Goal: Task Accomplishment & Management: Use online tool/utility

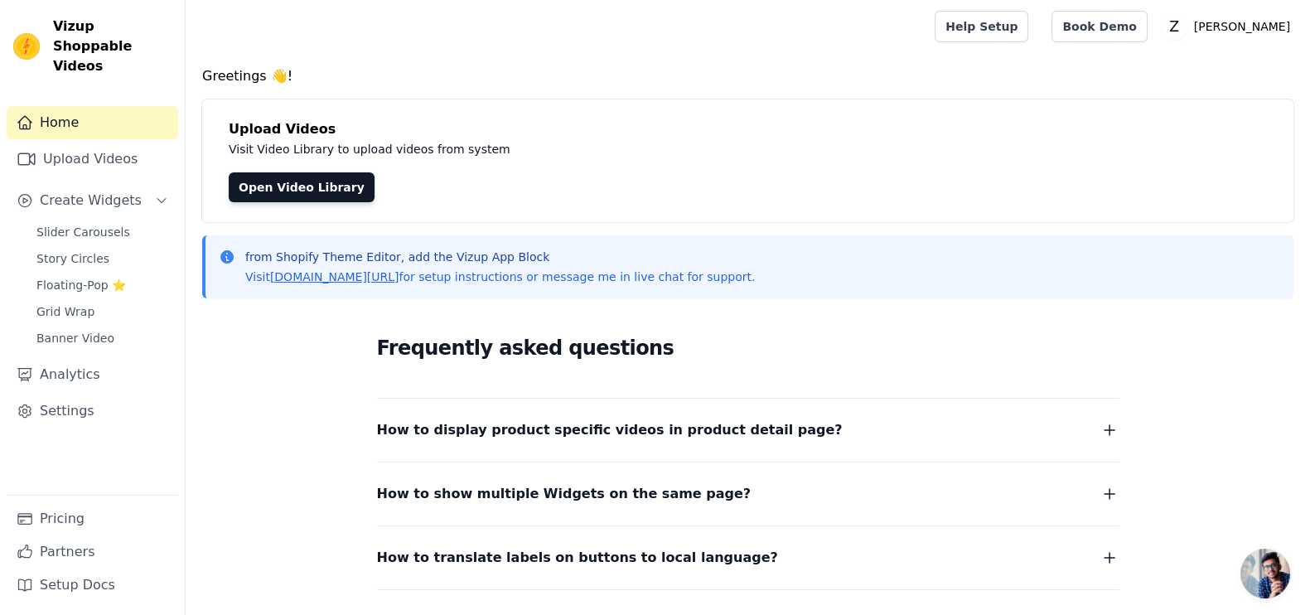
scroll to position [57, 0]
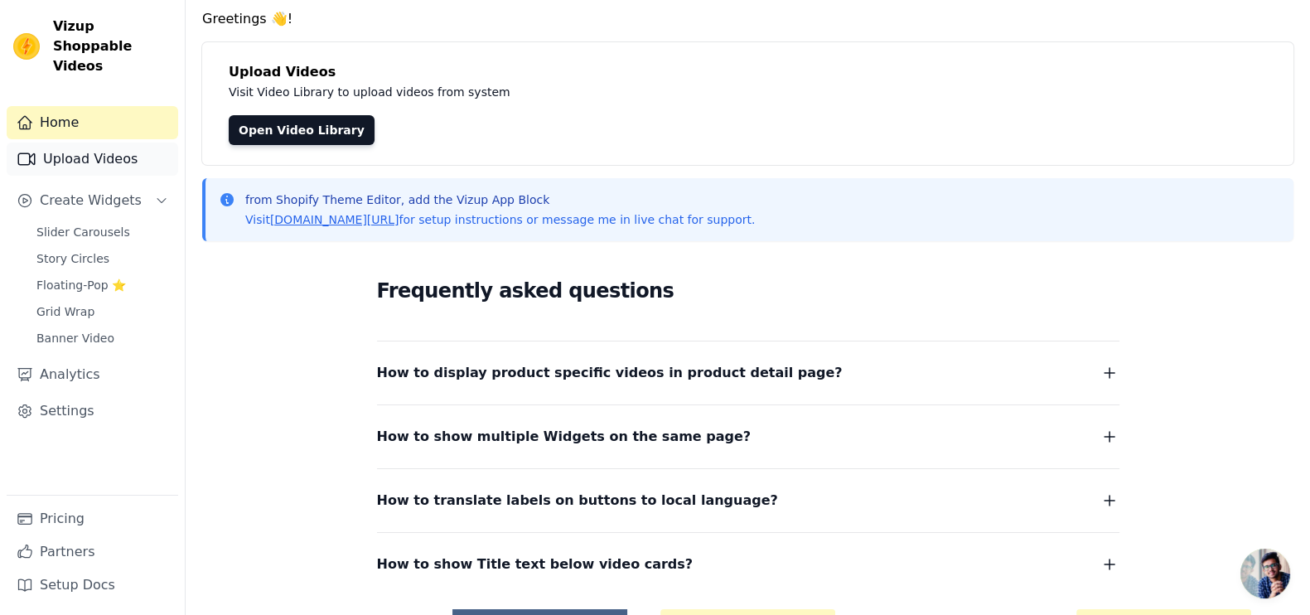
click at [75, 143] on link "Upload Videos" at bounding box center [93, 159] width 172 height 33
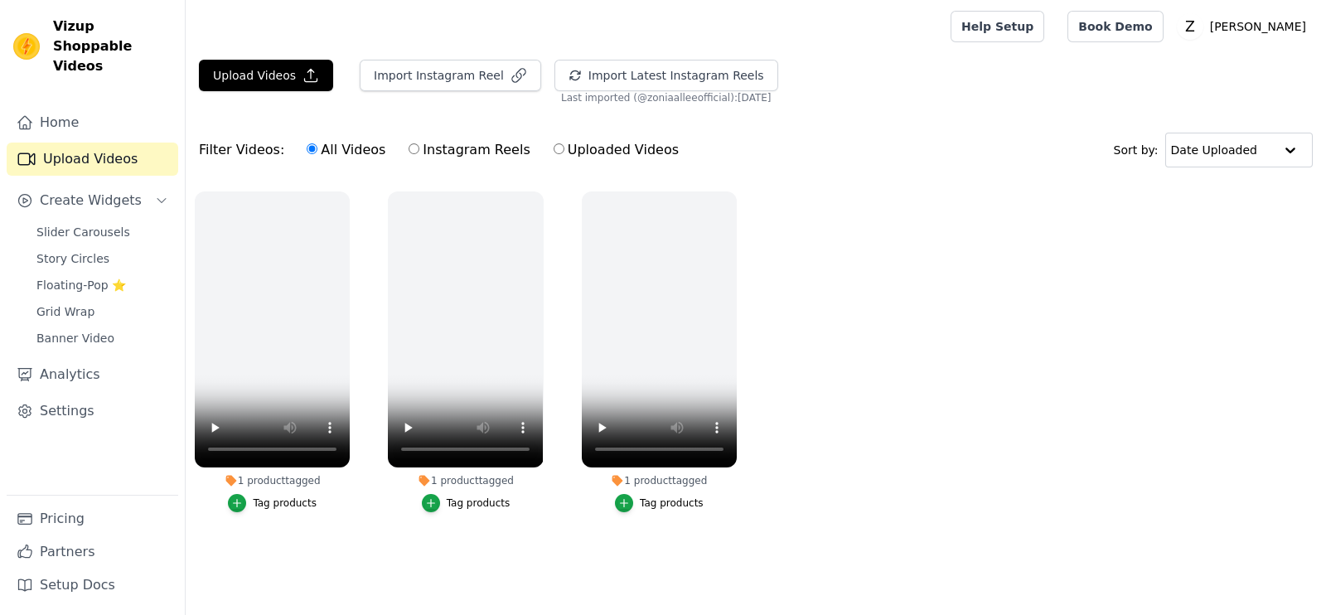
click at [121, 220] on link "Slider Carousels" at bounding box center [103, 231] width 152 height 23
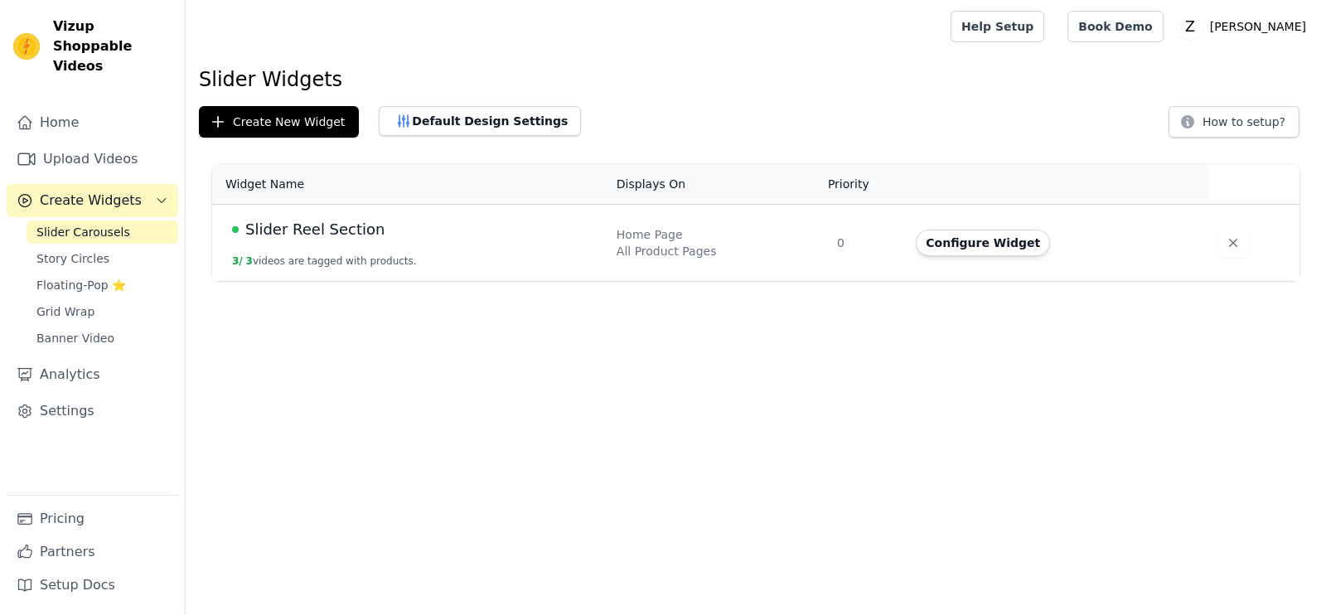
click at [121, 220] on link "Slider Carousels" at bounding box center [103, 231] width 152 height 23
click at [290, 118] on button "Create New Widget" at bounding box center [279, 121] width 160 height 31
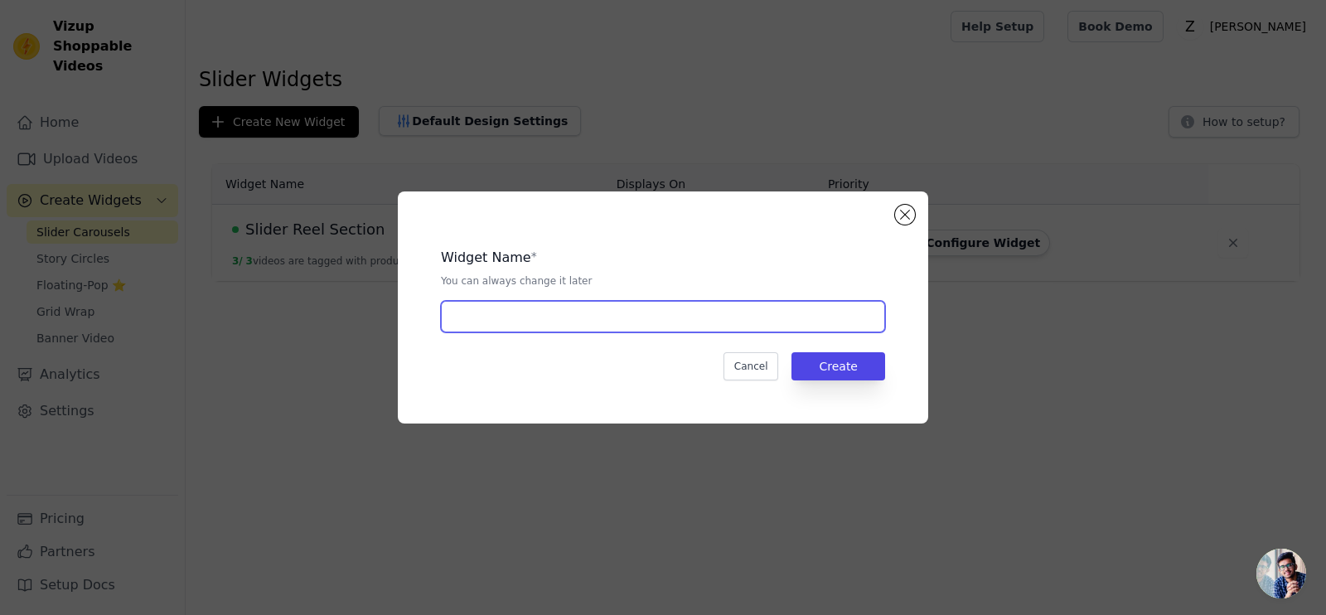
click at [566, 313] on input "text" at bounding box center [663, 316] width 444 height 31
type input "Uploaded Videos"
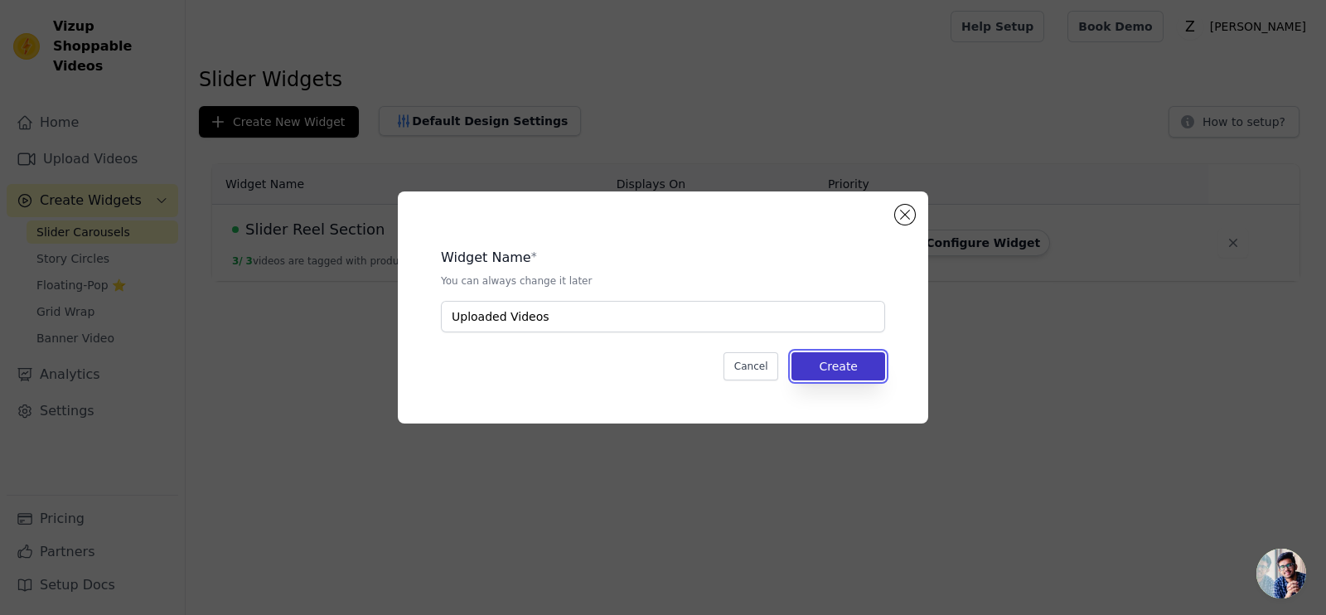
click at [858, 372] on button "Create" at bounding box center [838, 366] width 94 height 28
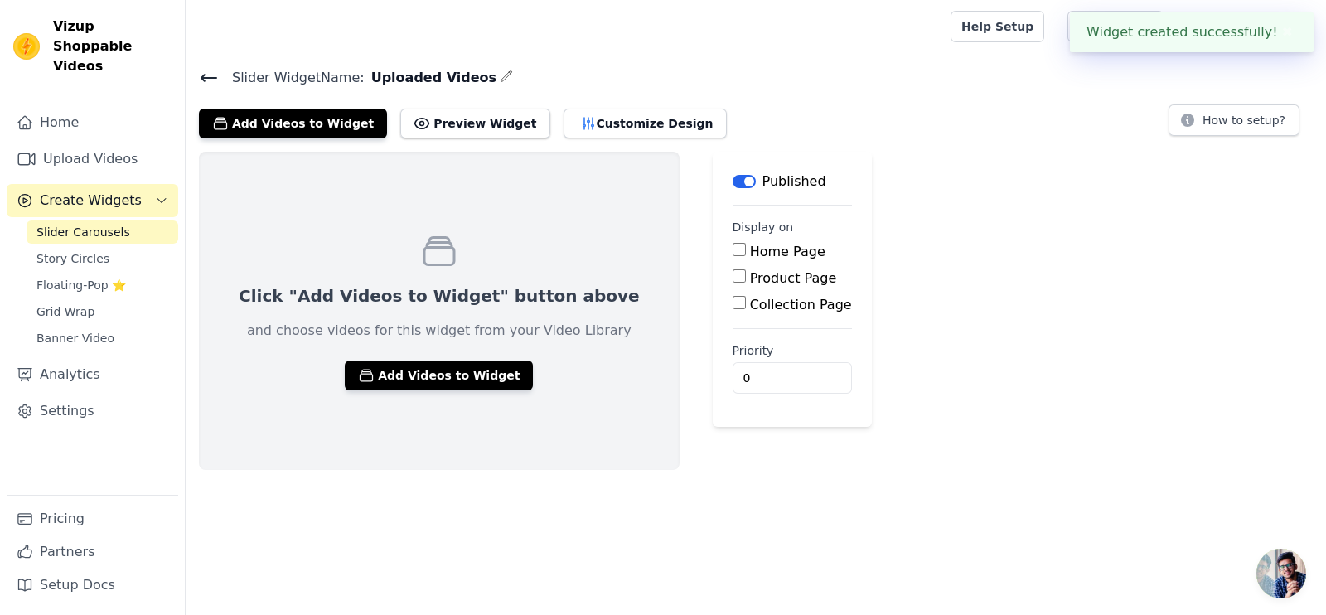
click at [732, 249] on input "Home Page" at bounding box center [738, 249] width 13 height 13
checkbox input "true"
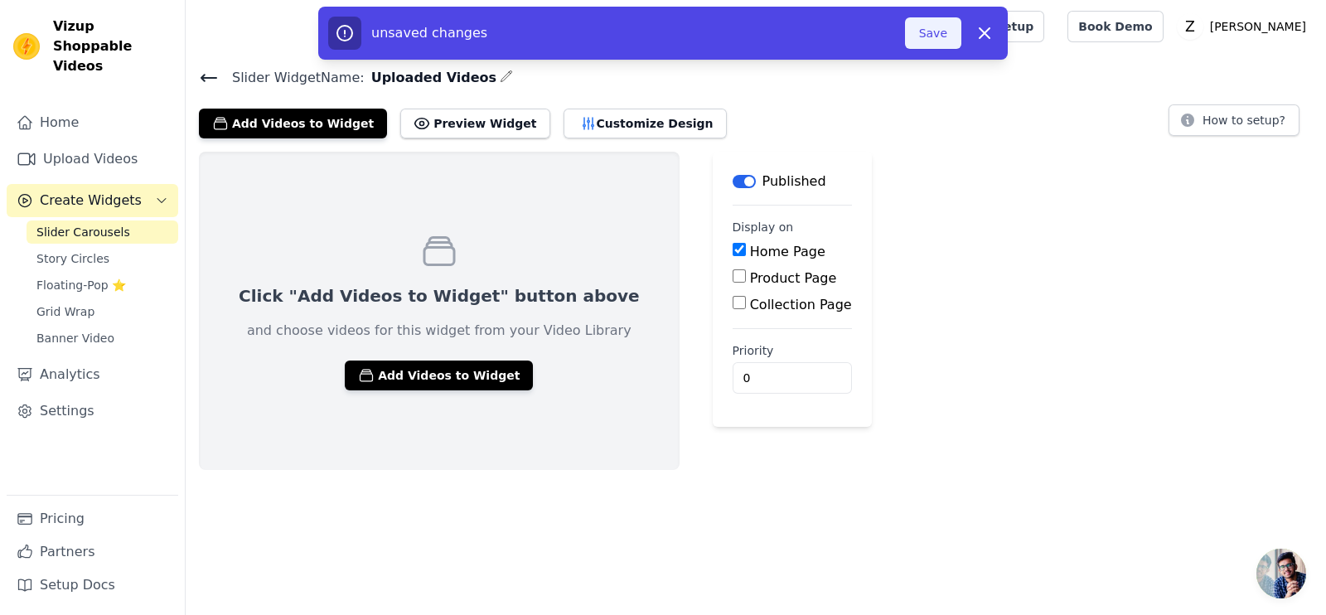
click at [932, 47] on button "Save" at bounding box center [933, 32] width 56 height 31
click at [940, 37] on button "Save" at bounding box center [933, 32] width 56 height 31
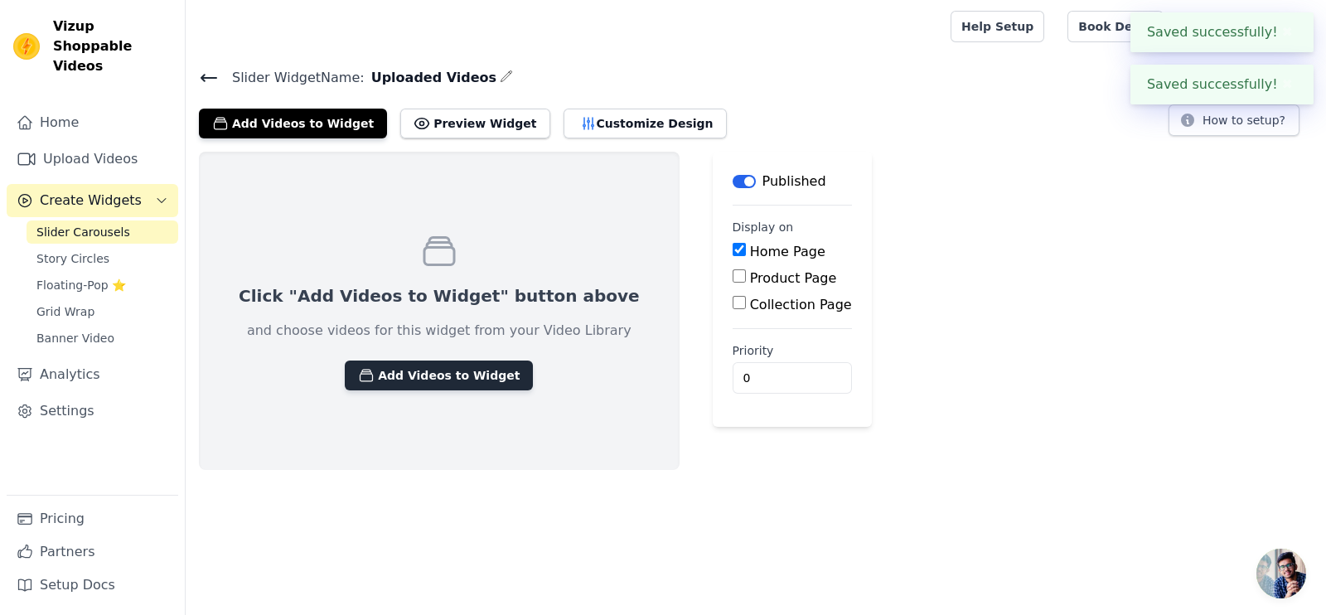
click at [383, 368] on button "Add Videos to Widget" at bounding box center [439, 375] width 188 height 30
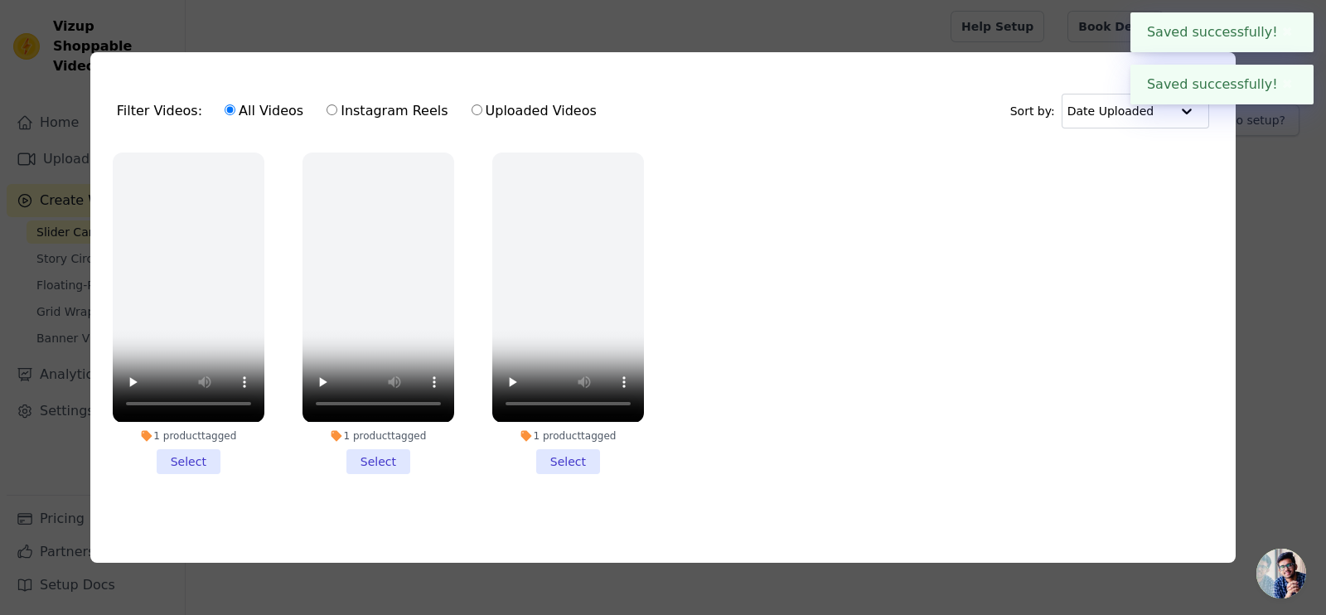
click at [1282, 268] on div "Filter Videos: All Videos Instagram Reels Uploaded Videos Sort by: Date Uploade…" at bounding box center [663, 307] width 1273 height 563
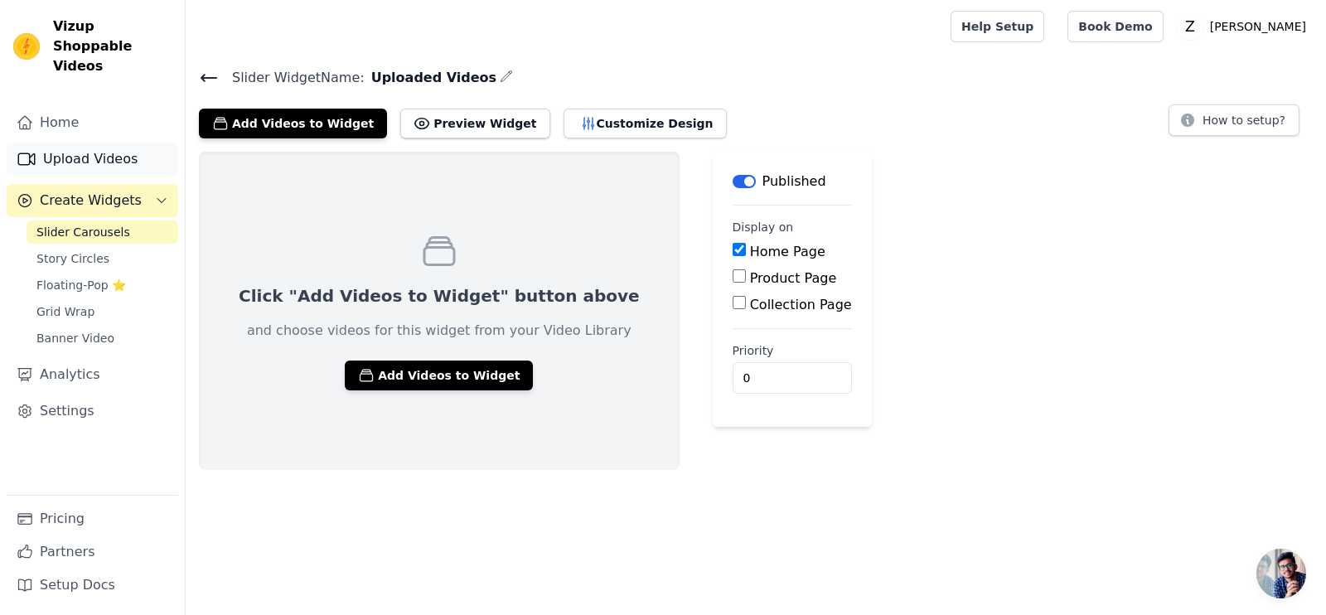
click at [67, 143] on link "Upload Videos" at bounding box center [93, 159] width 172 height 33
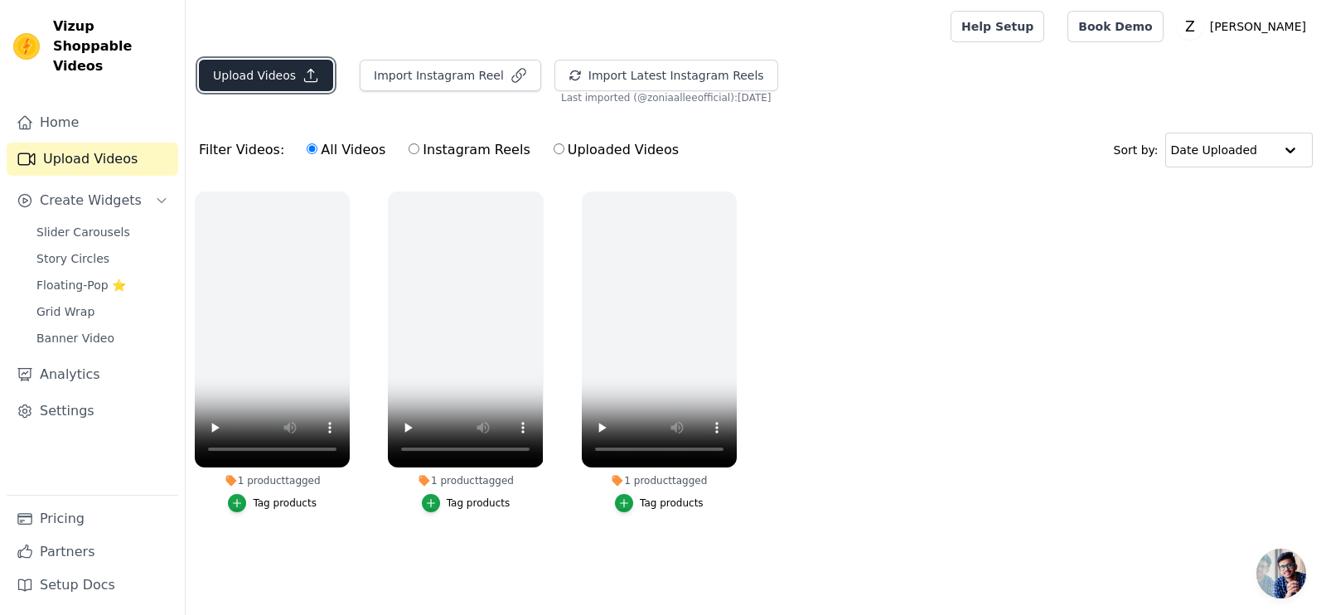
click at [276, 84] on button "Upload Videos" at bounding box center [266, 75] width 134 height 31
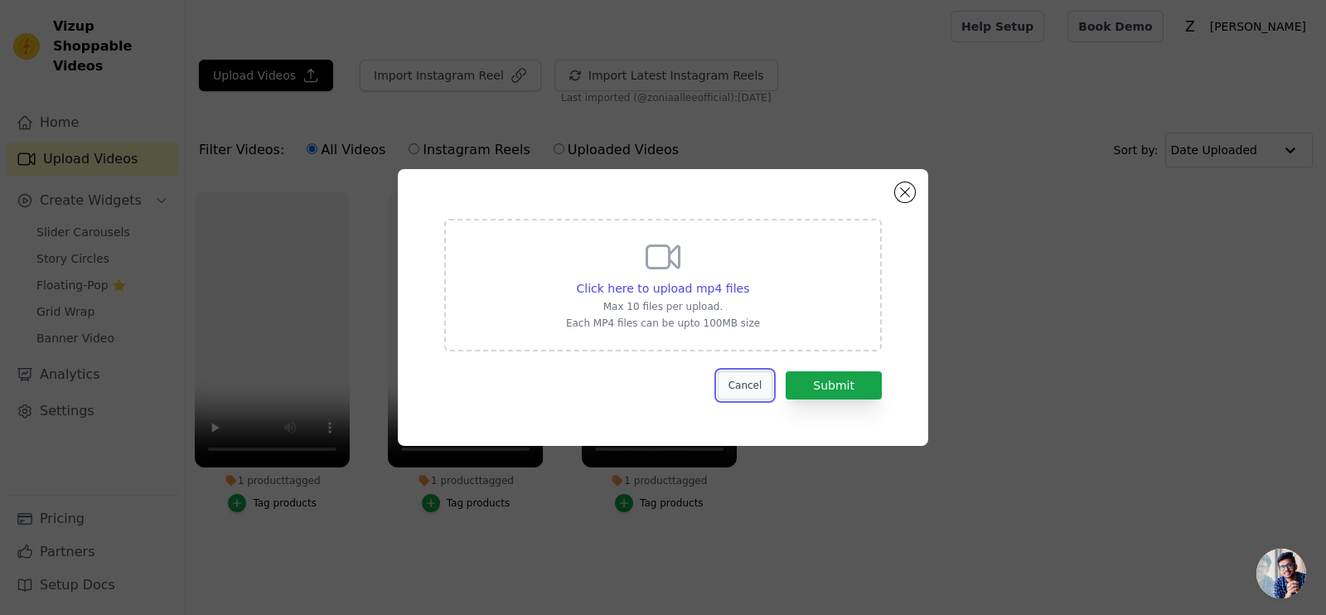
click at [752, 385] on button "Cancel" at bounding box center [746, 385] width 56 height 28
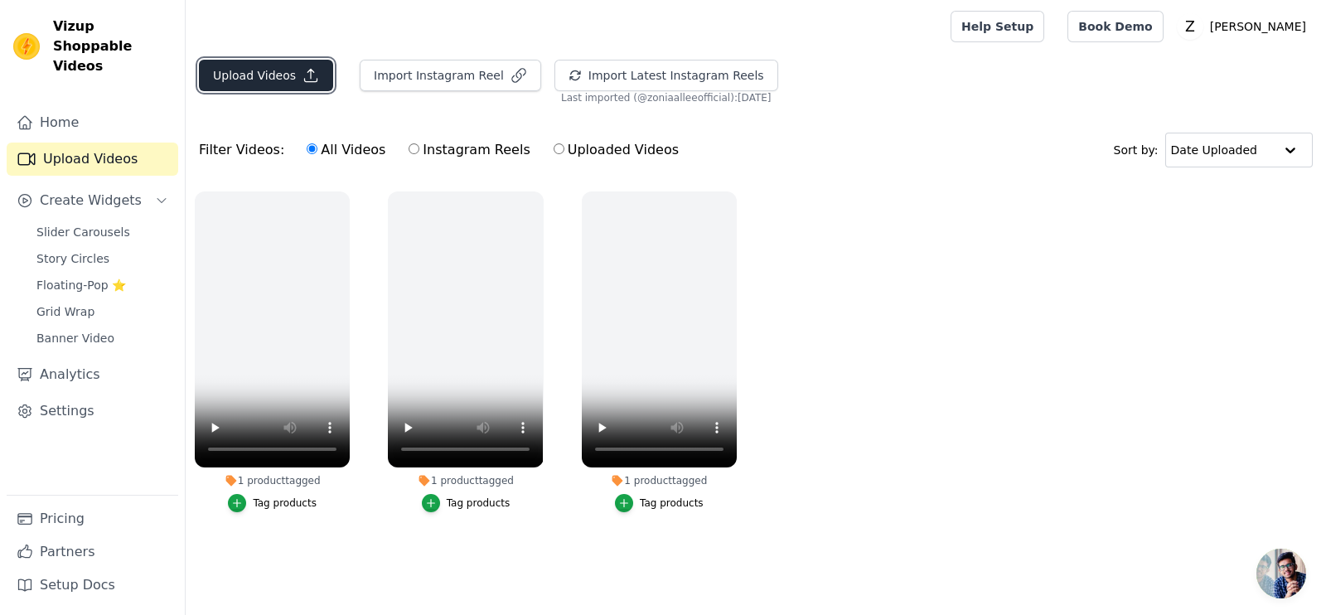
click at [261, 80] on button "Upload Videos" at bounding box center [266, 75] width 134 height 31
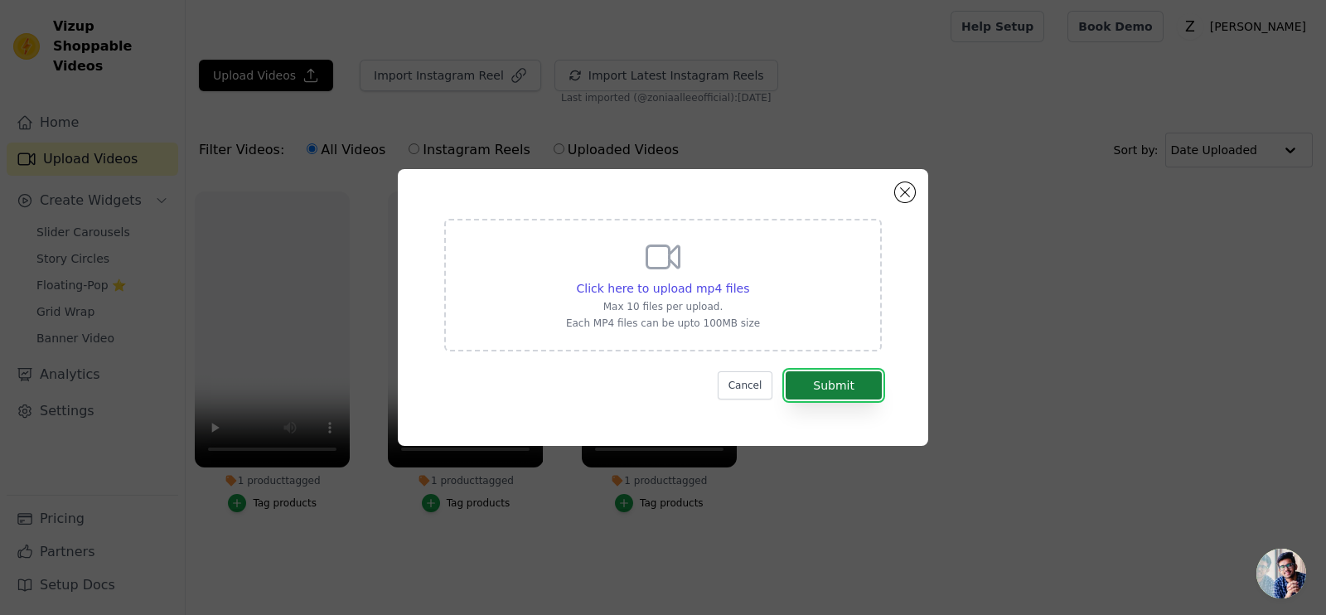
click at [837, 386] on button "Submit" at bounding box center [833, 385] width 96 height 28
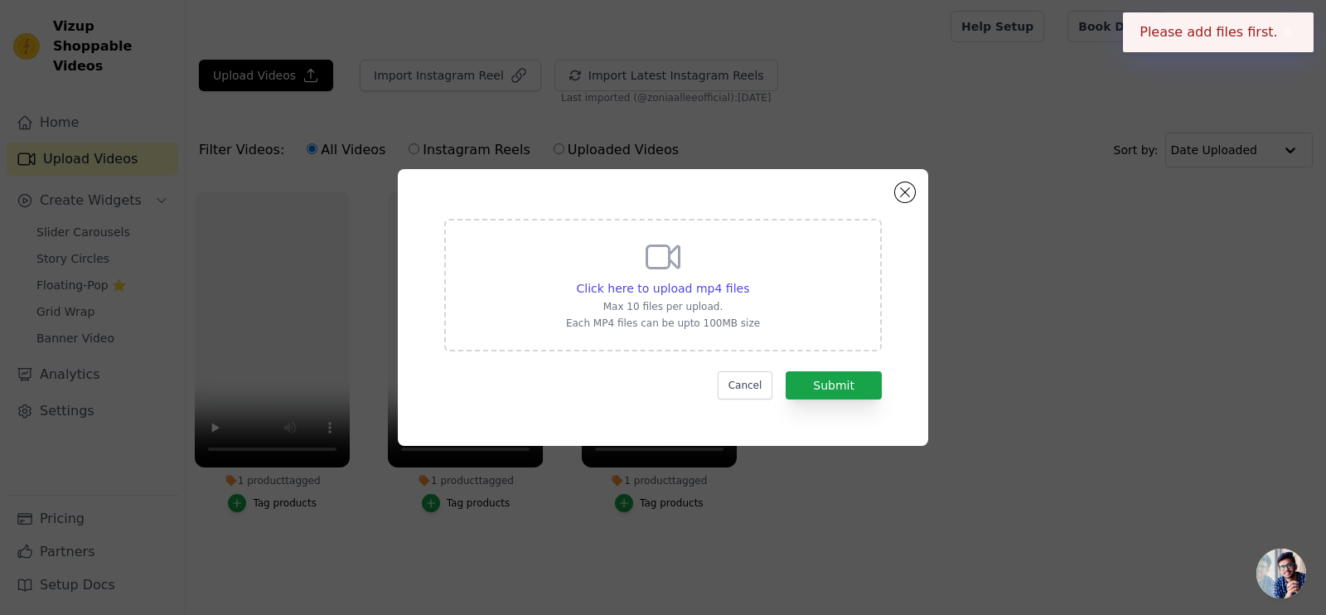
click at [643, 279] on div "Click here to upload mp4 files Max 10 files per upload. Each MP4 files can be u…" at bounding box center [663, 283] width 194 height 93
click at [748, 279] on input "Click here to upload mp4 files Max 10 files per upload. Each MP4 files can be u…" at bounding box center [748, 279] width 1 height 1
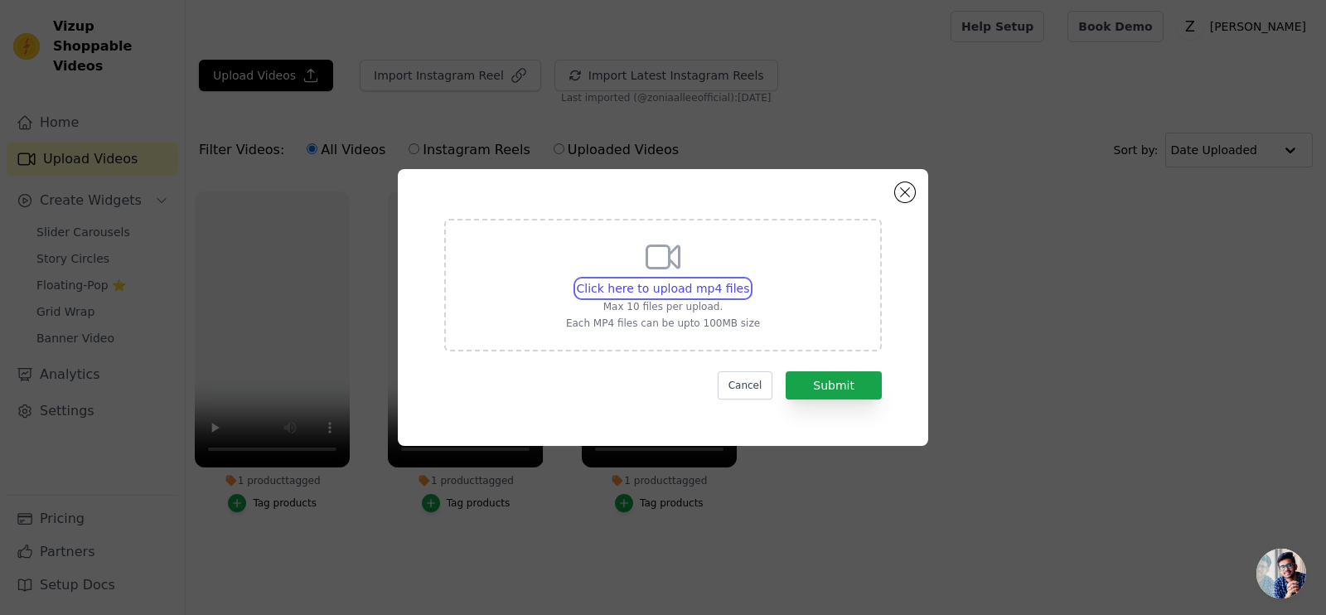
type input "C:\fakepath\1.mp4"
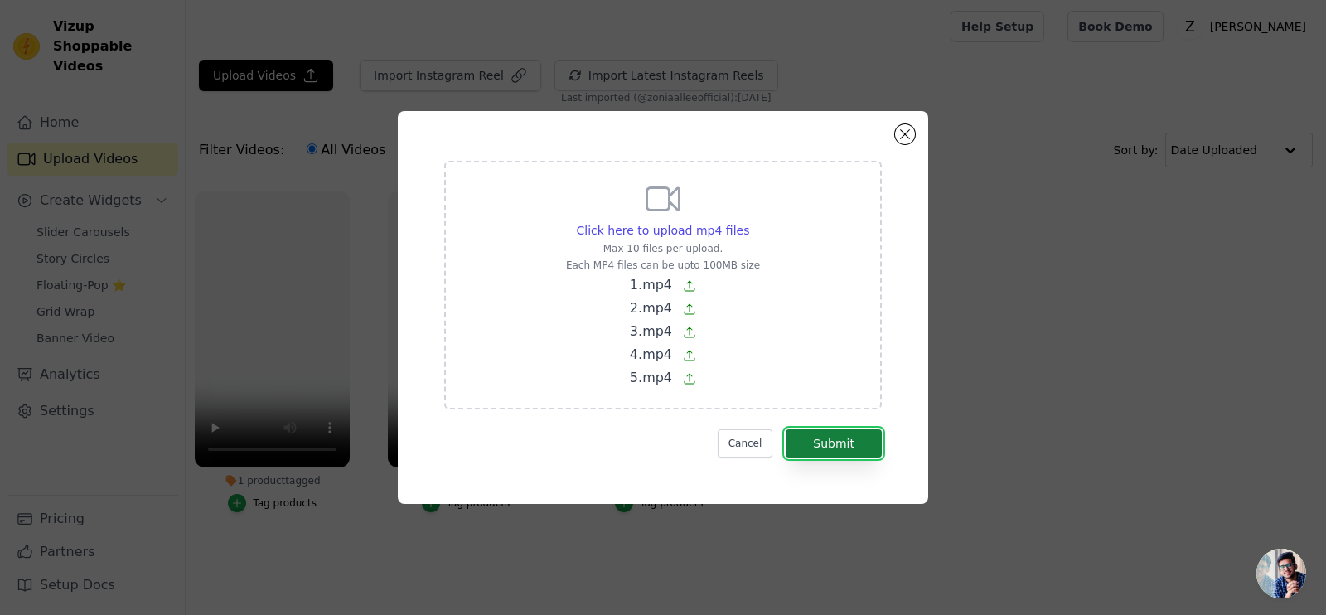
click at [827, 434] on button "Submit" at bounding box center [833, 443] width 96 height 28
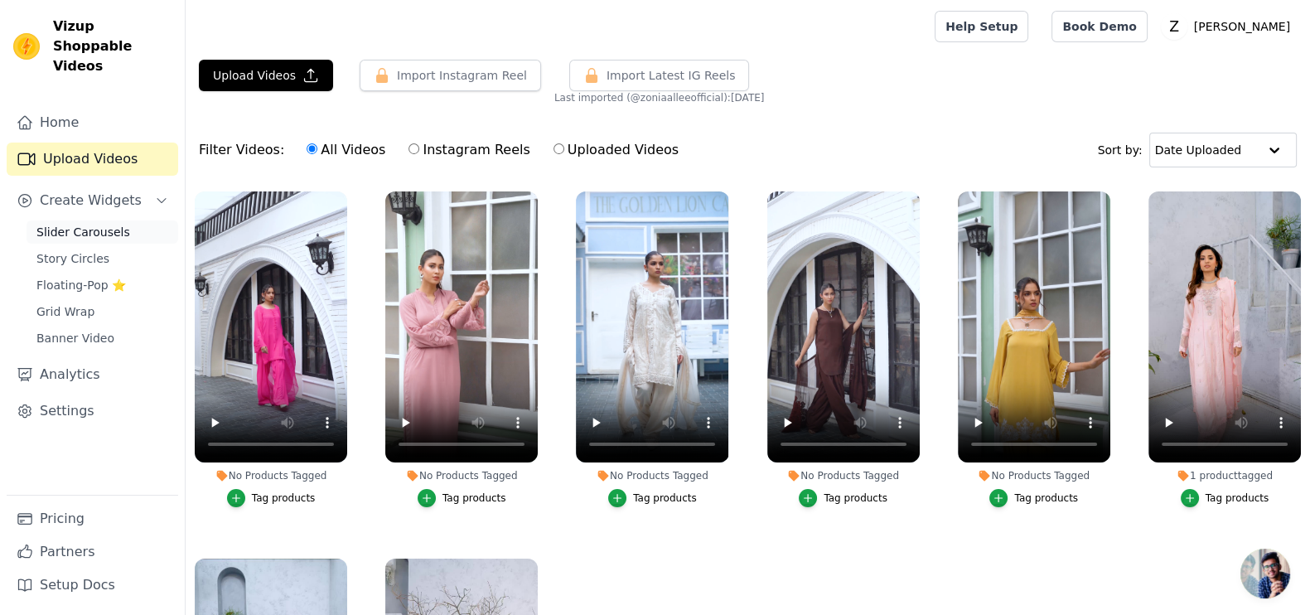
click at [89, 224] on span "Slider Carousels" at bounding box center [83, 232] width 94 height 17
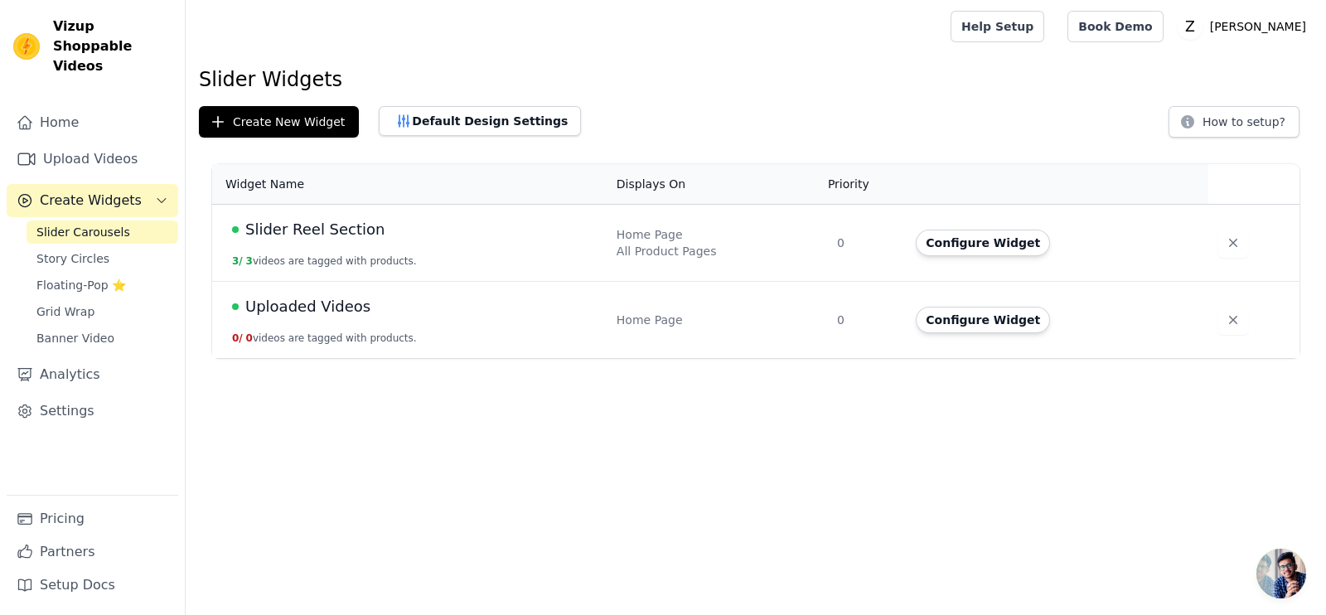
click at [360, 305] on div "Uploaded Videos" at bounding box center [414, 306] width 365 height 23
click at [979, 321] on button "Configure Widget" at bounding box center [983, 320] width 134 height 27
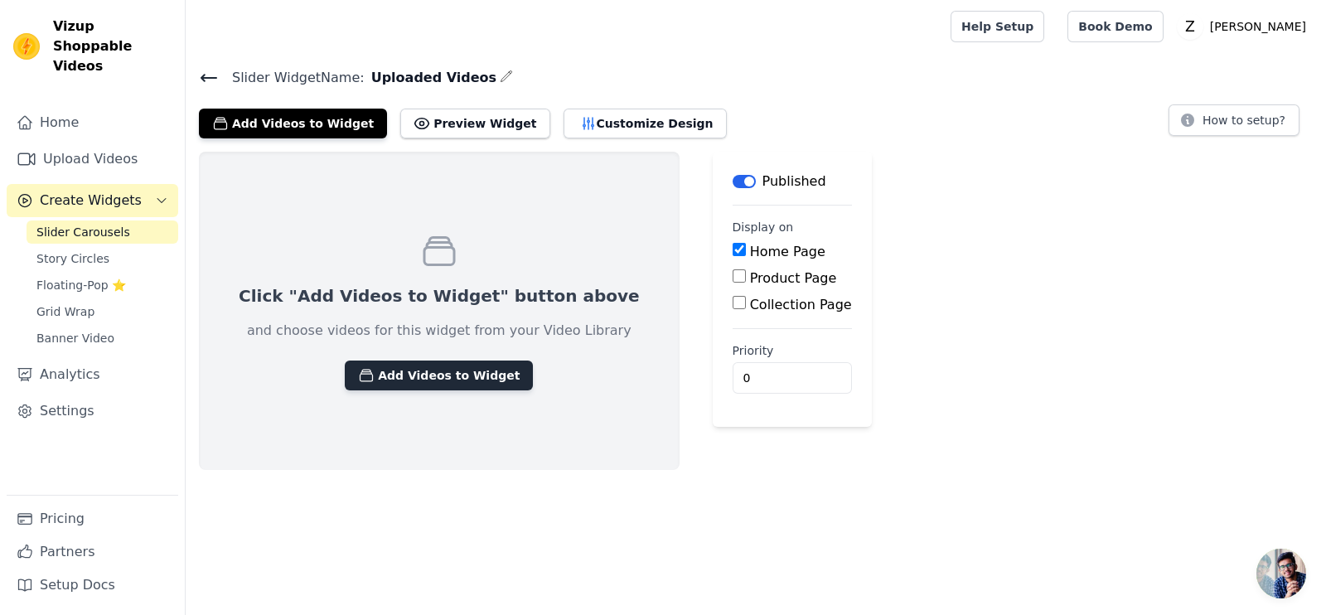
click at [432, 372] on button "Add Videos to Widget" at bounding box center [439, 375] width 188 height 30
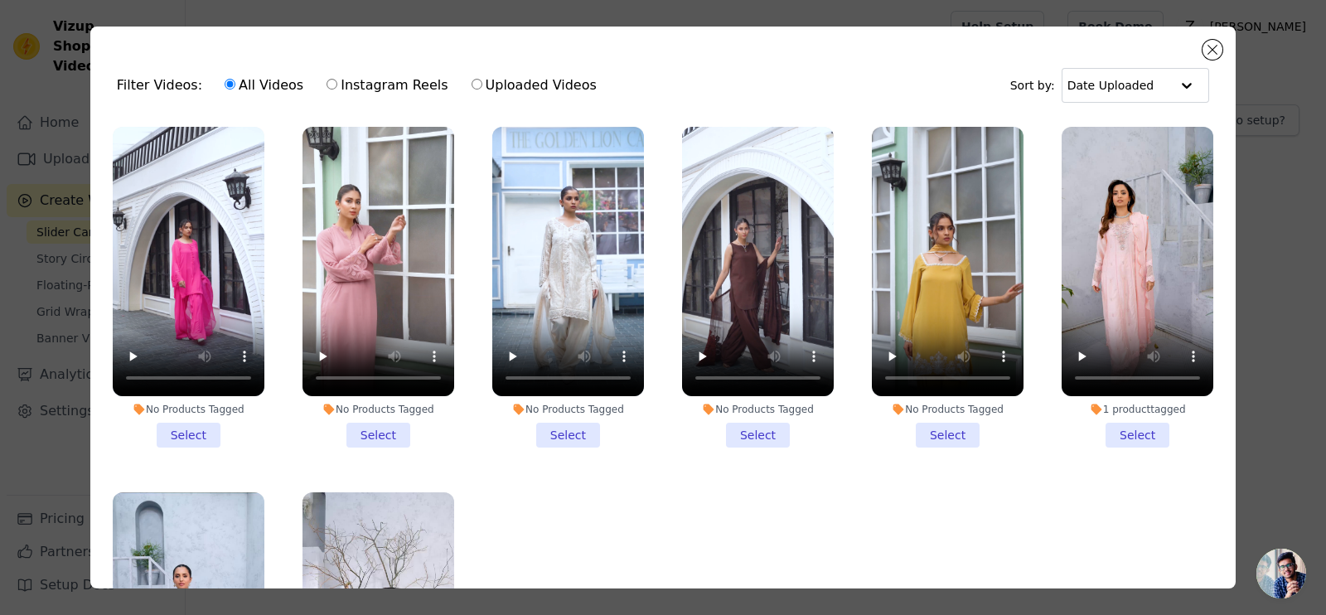
click at [471, 89] on input "Uploaded Videos" at bounding box center [476, 84] width 11 height 11
radio input "true"
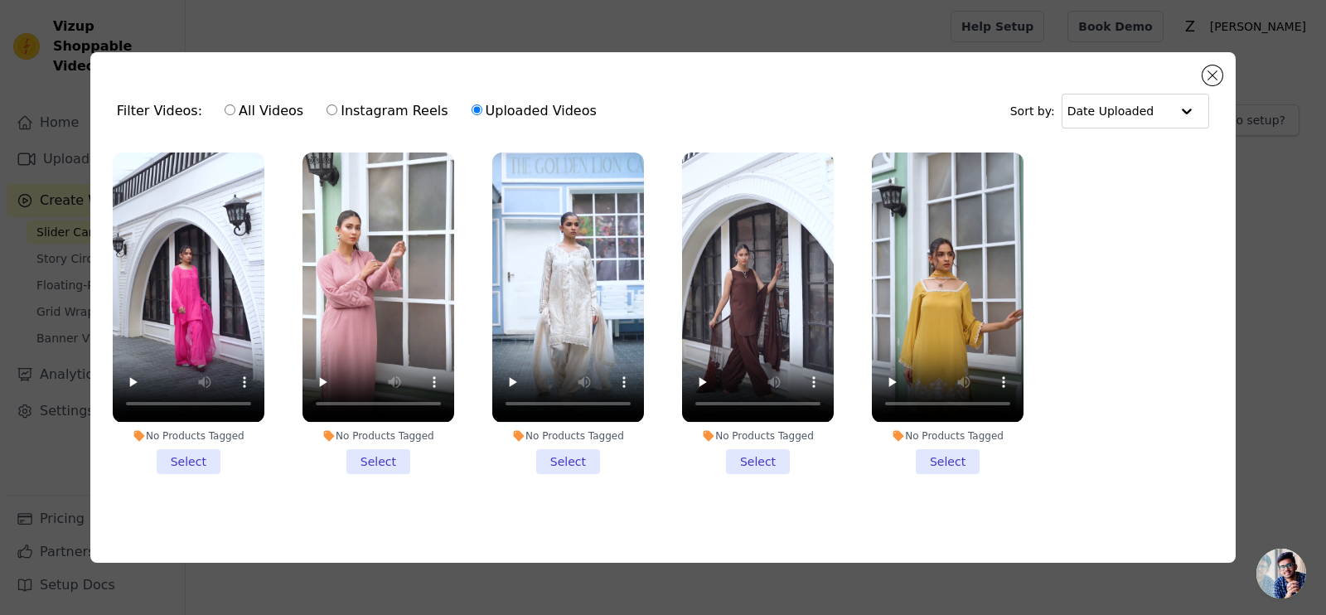
click at [191, 465] on li "No Products Tagged Select" at bounding box center [189, 312] width 152 height 321
click at [0, 0] on input "No Products Tagged Select" at bounding box center [0, 0] width 0 height 0
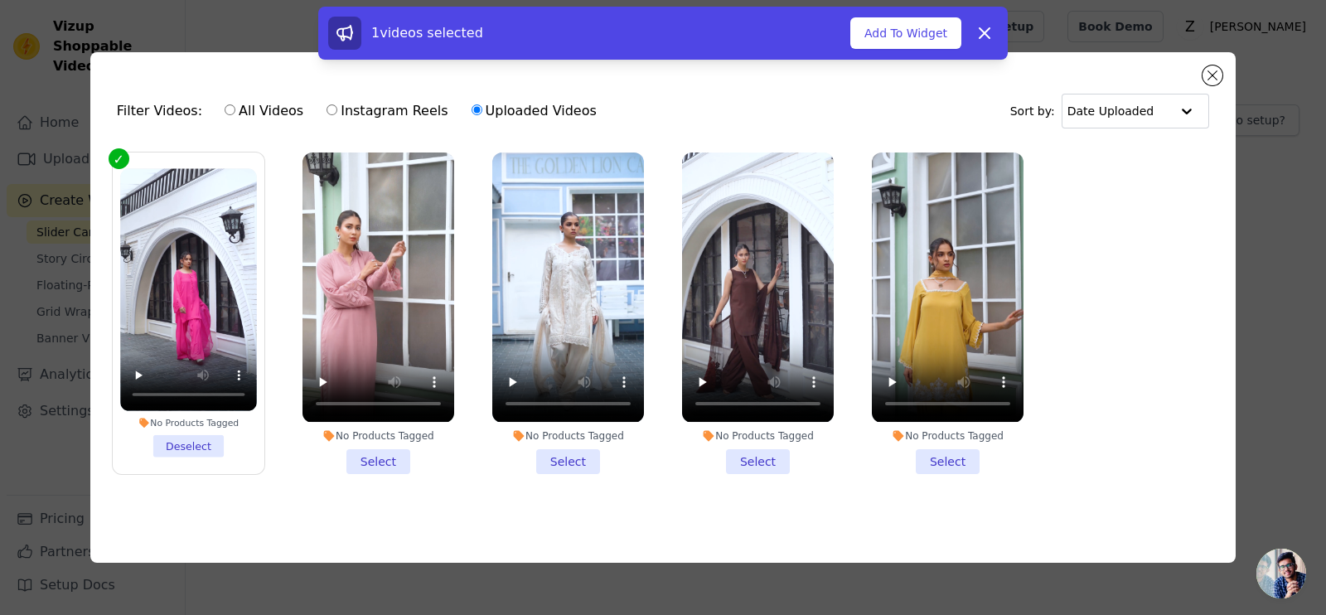
click at [367, 456] on li "No Products Tagged Select" at bounding box center [378, 312] width 152 height 321
click at [0, 0] on input "No Products Tagged Select" at bounding box center [0, 0] width 0 height 0
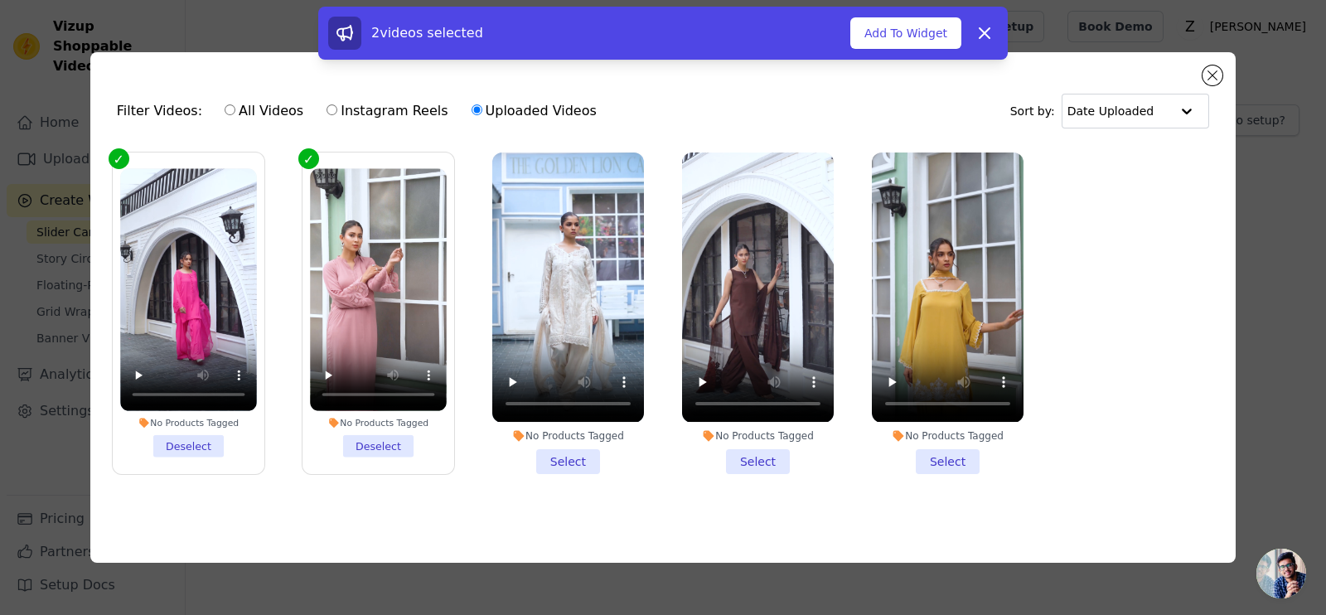
click at [568, 457] on li "No Products Tagged Select" at bounding box center [568, 312] width 152 height 321
click at [0, 0] on input "No Products Tagged Select" at bounding box center [0, 0] width 0 height 0
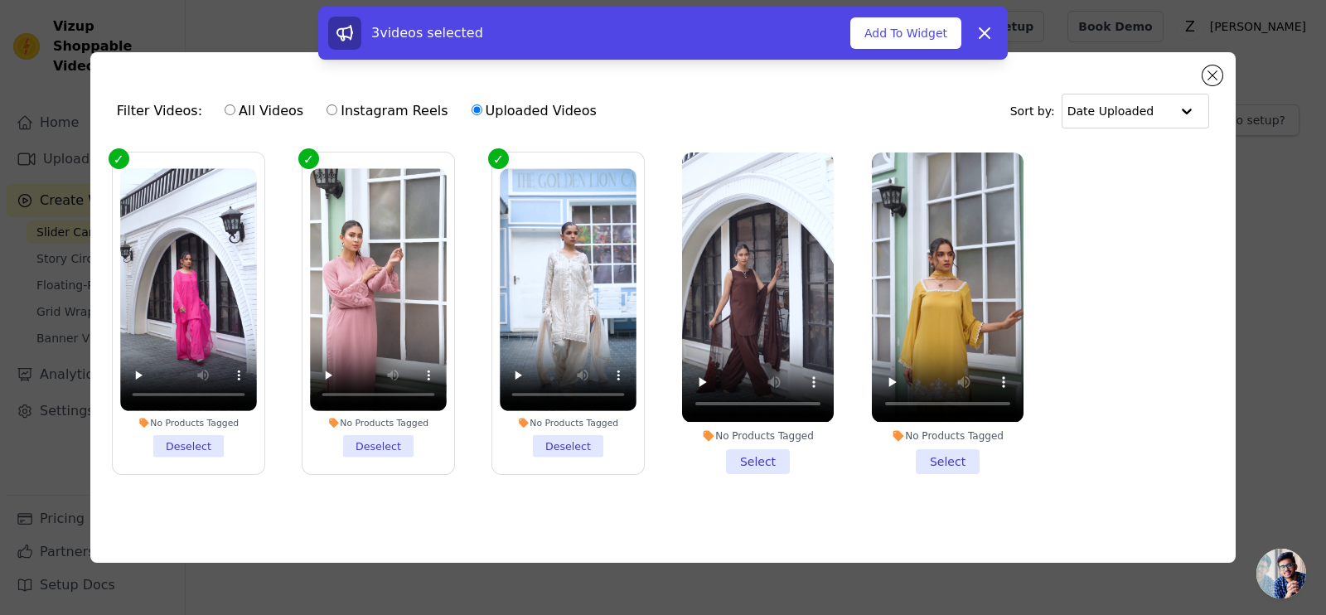
click at [783, 457] on li "No Products Tagged Select" at bounding box center [758, 312] width 152 height 321
click at [0, 0] on input "No Products Tagged Select" at bounding box center [0, 0] width 0 height 0
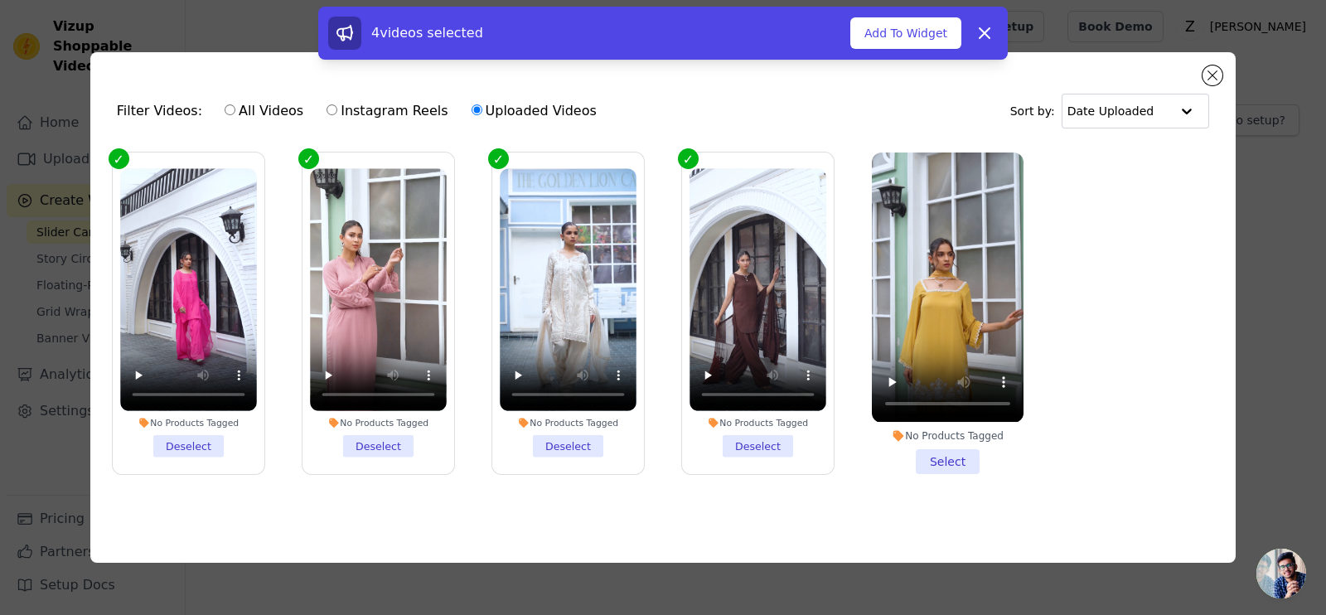
click at [932, 457] on li "No Products Tagged Select" at bounding box center [948, 312] width 152 height 321
click at [0, 0] on input "No Products Tagged Select" at bounding box center [0, 0] width 0 height 0
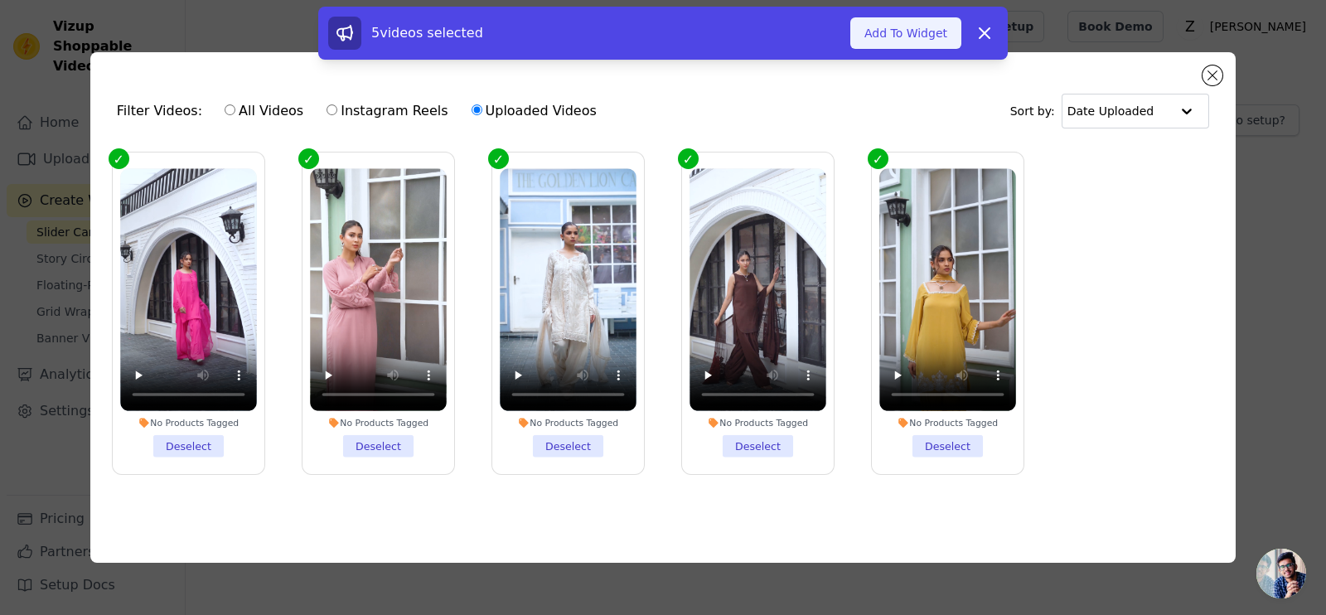
click at [909, 40] on button "Add To Widget" at bounding box center [905, 32] width 111 height 31
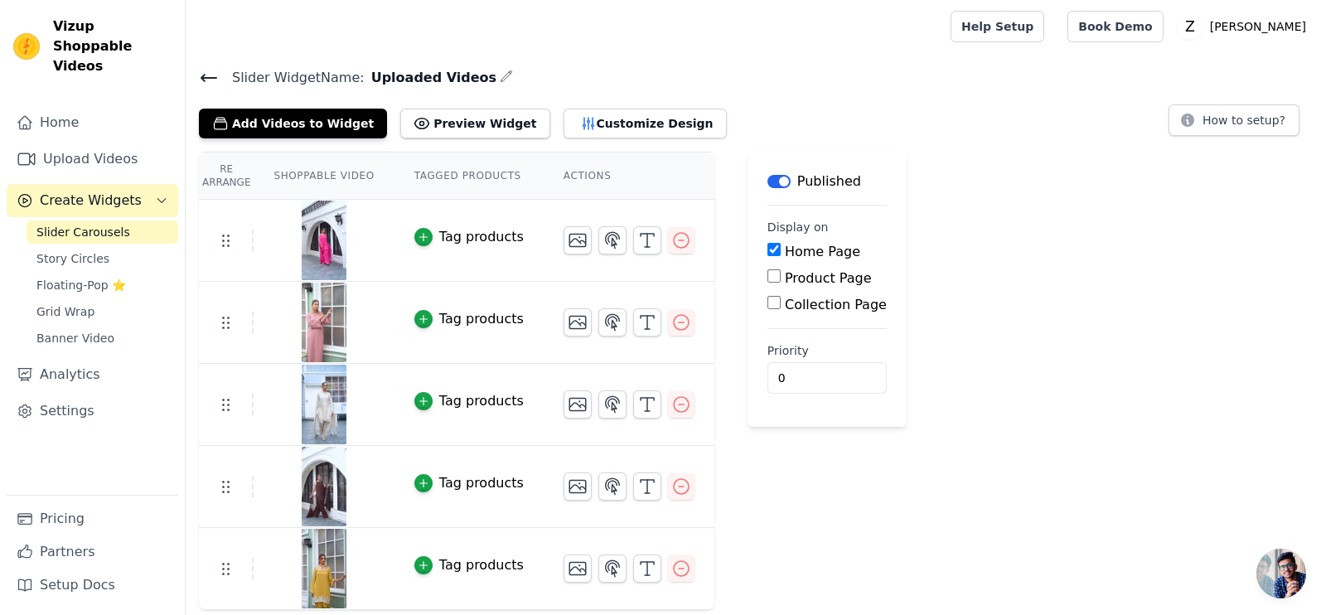
click at [212, 78] on icon at bounding box center [209, 78] width 20 height 20
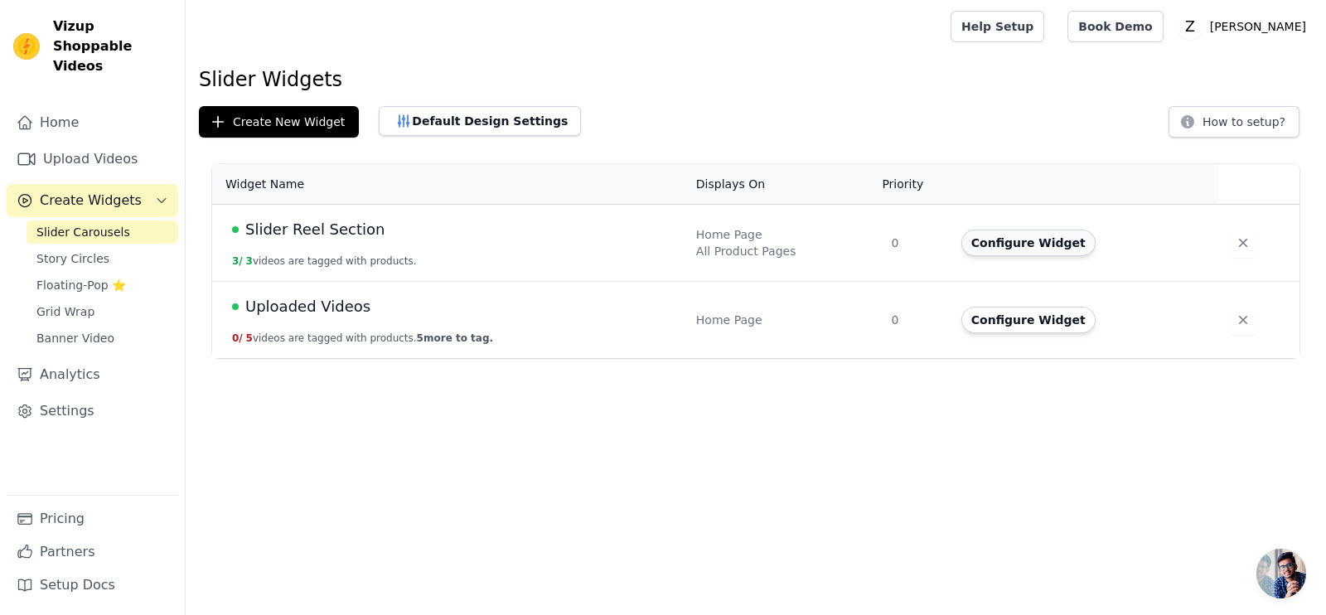
click at [1048, 243] on button "Configure Widget" at bounding box center [1028, 243] width 134 height 27
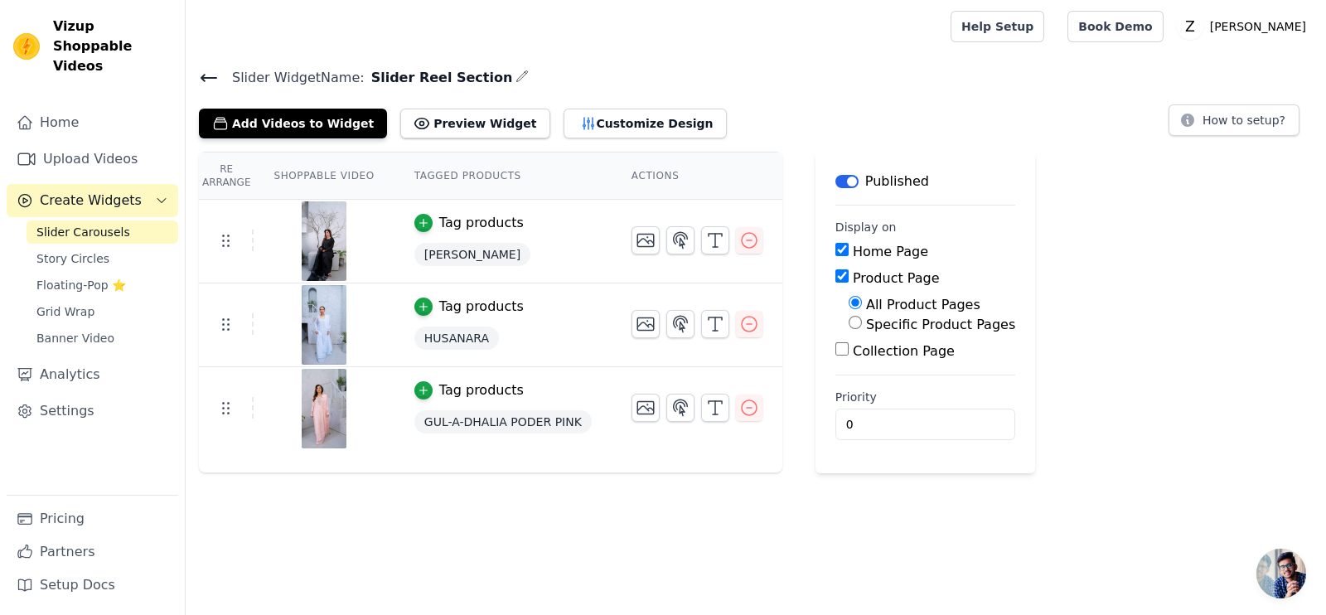
click at [835, 176] on button "Label" at bounding box center [846, 181] width 23 height 13
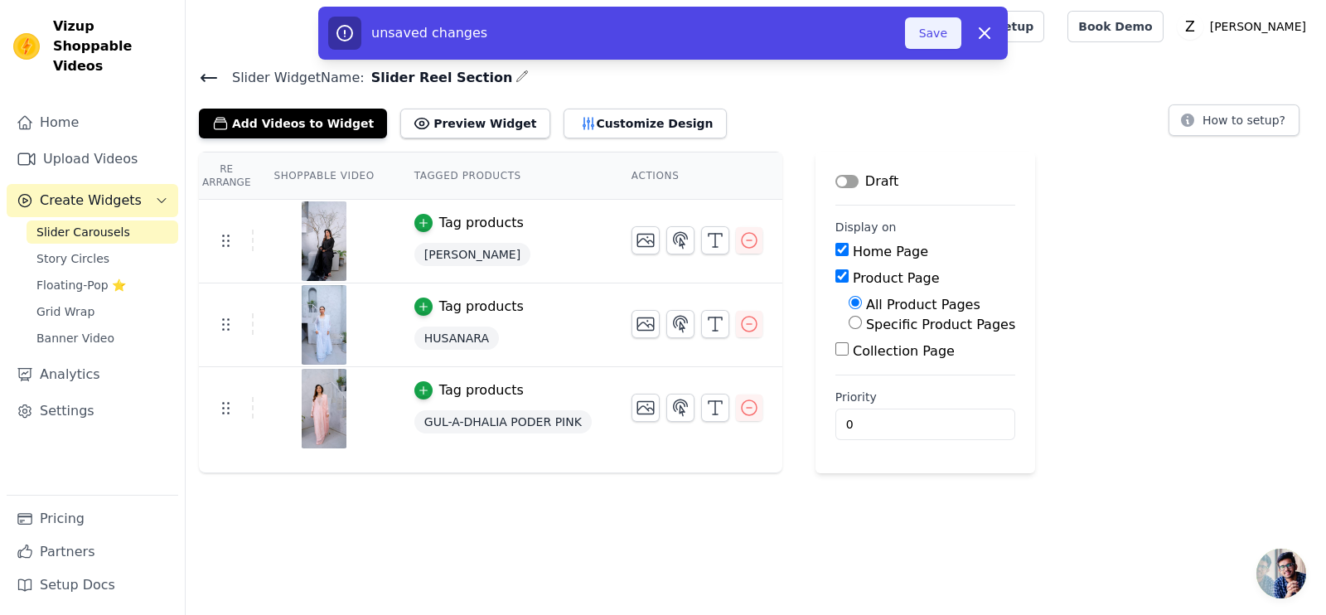
click at [930, 25] on button "Save" at bounding box center [933, 32] width 56 height 31
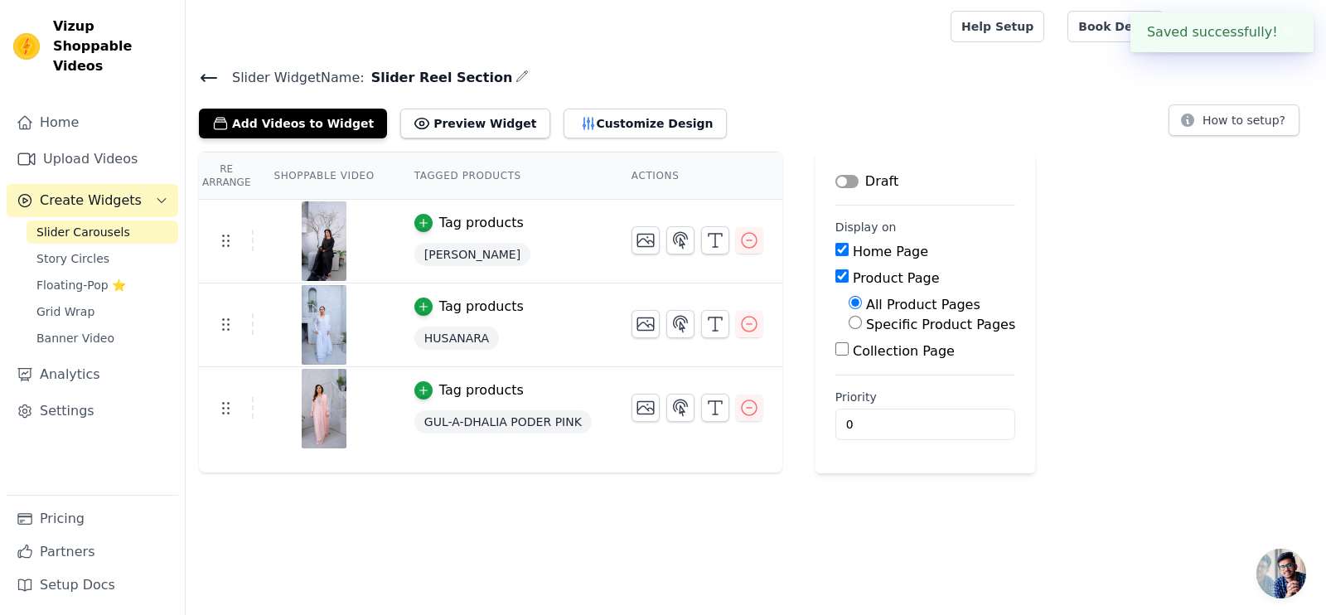
click at [205, 75] on icon at bounding box center [209, 78] width 20 height 20
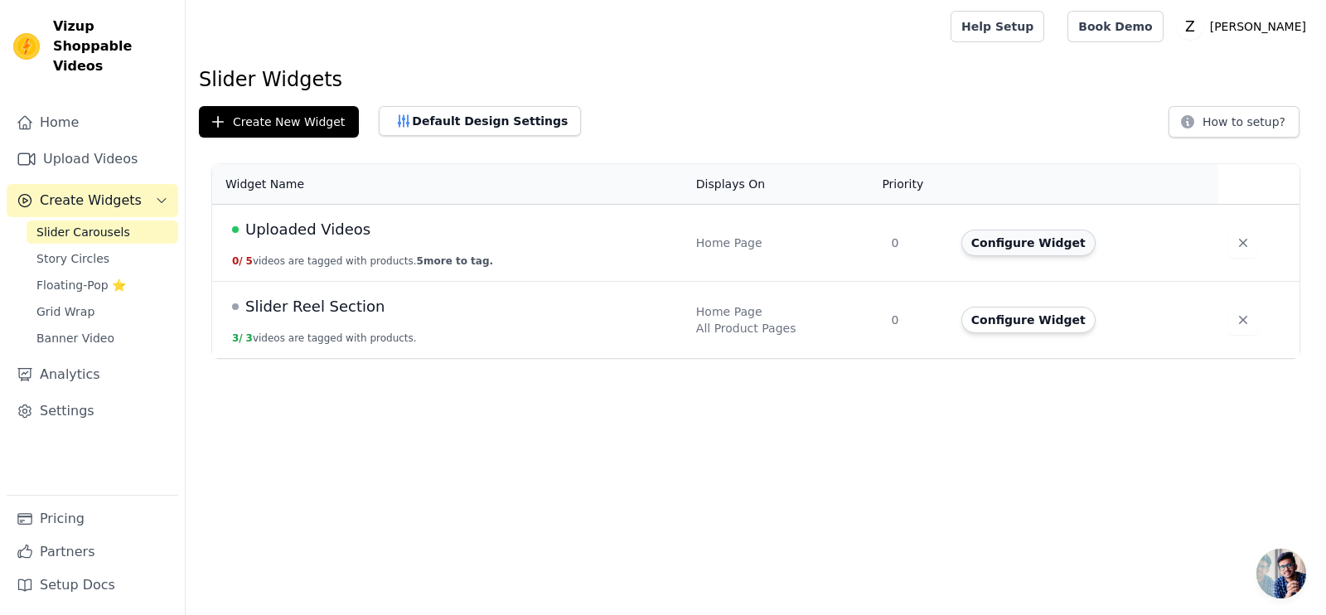
click at [1029, 245] on button "Configure Widget" at bounding box center [1028, 243] width 134 height 27
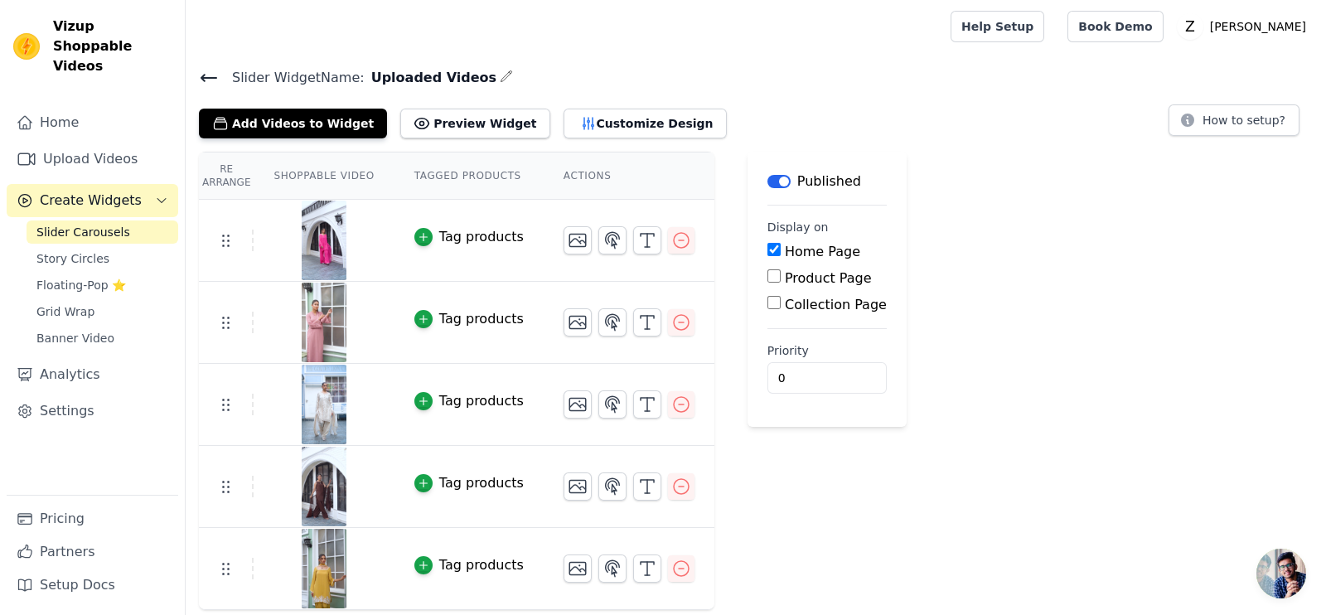
click at [200, 75] on icon at bounding box center [209, 78] width 20 height 20
